Goal: Task Accomplishment & Management: Complete application form

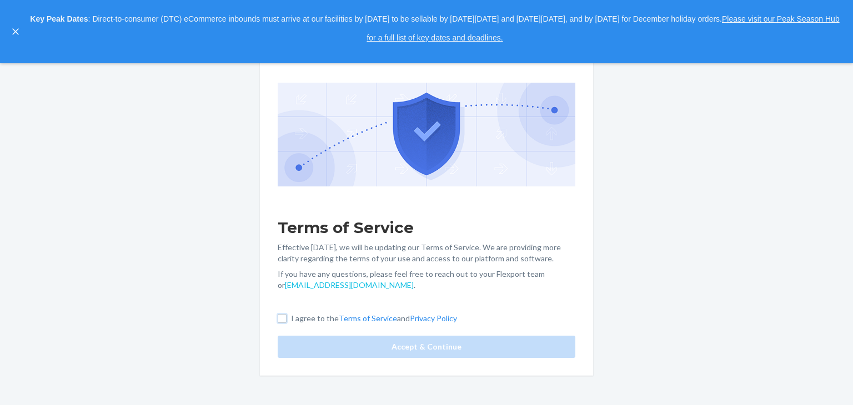
click at [282, 320] on div "Terms of Service Effective May 1, 2025, we will be updating our Terms of Servic…" at bounding box center [426, 202] width 333 height 346
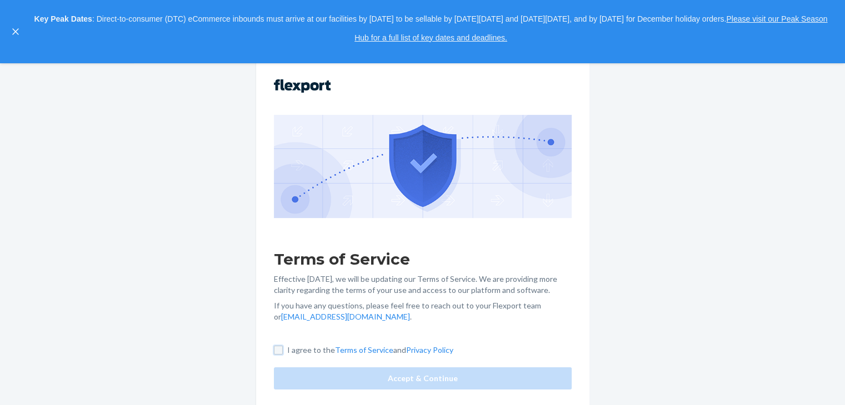
click at [283, 354] on input "I agree to the Terms of Service and Privacy Policy" at bounding box center [278, 350] width 9 height 9
checkbox input "true"
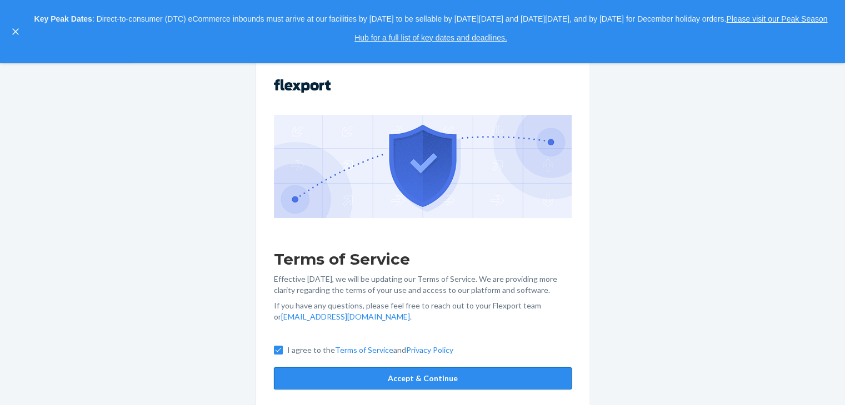
click at [360, 373] on button "Accept & Continue" at bounding box center [423, 379] width 298 height 22
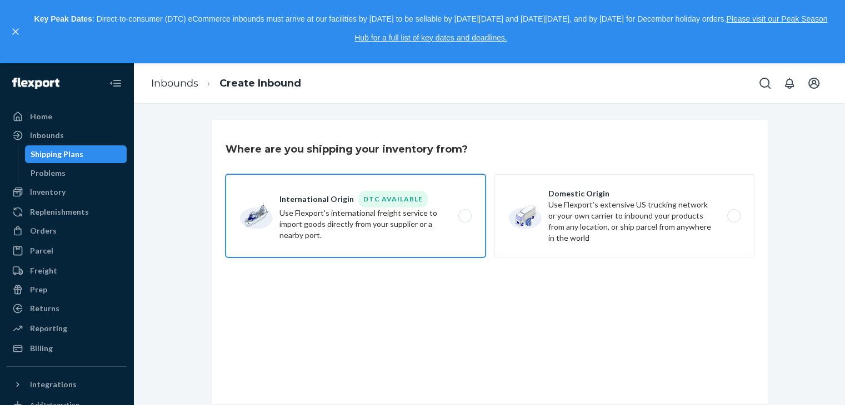
click at [411, 216] on label "International Origin DTC Available Use Flexport's international freight service…" at bounding box center [355, 215] width 260 height 83
click at [464, 216] on input "International Origin DTC Available Use Flexport's international freight service…" at bounding box center [467, 216] width 7 height 7
radio input "true"
